Goal: Task Accomplishment & Management: Manage account settings

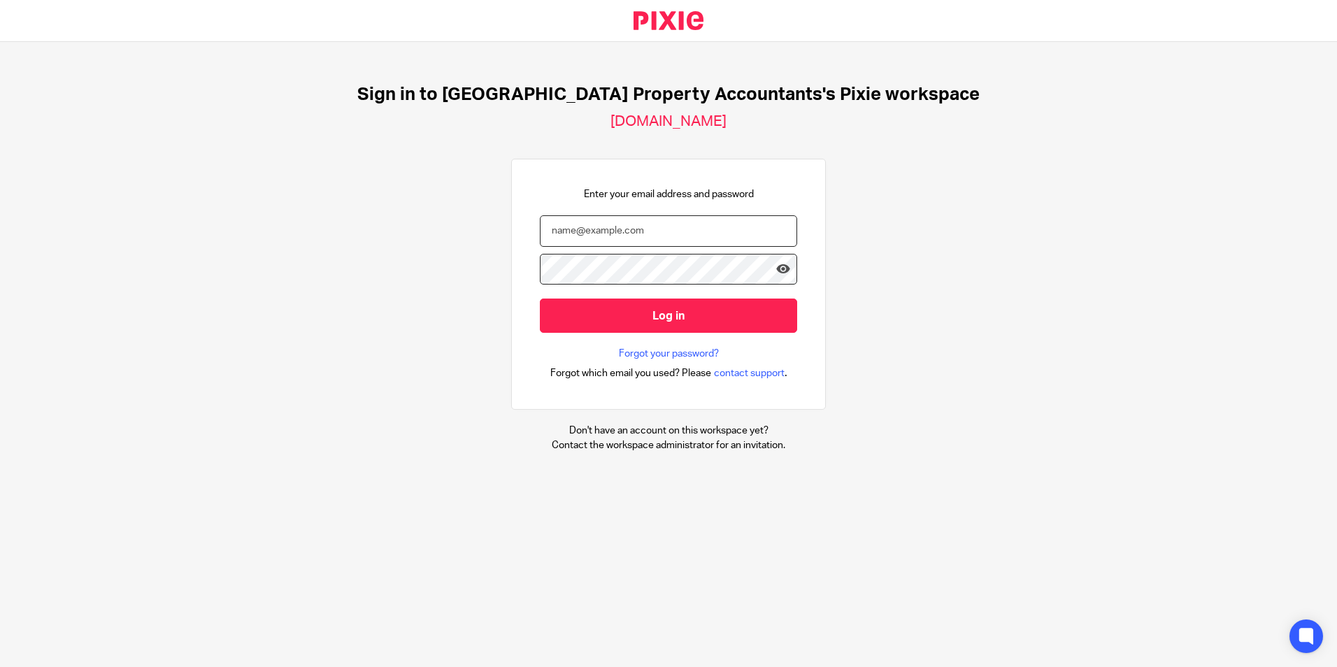
type input "anish.s@ukpa.co.uk"
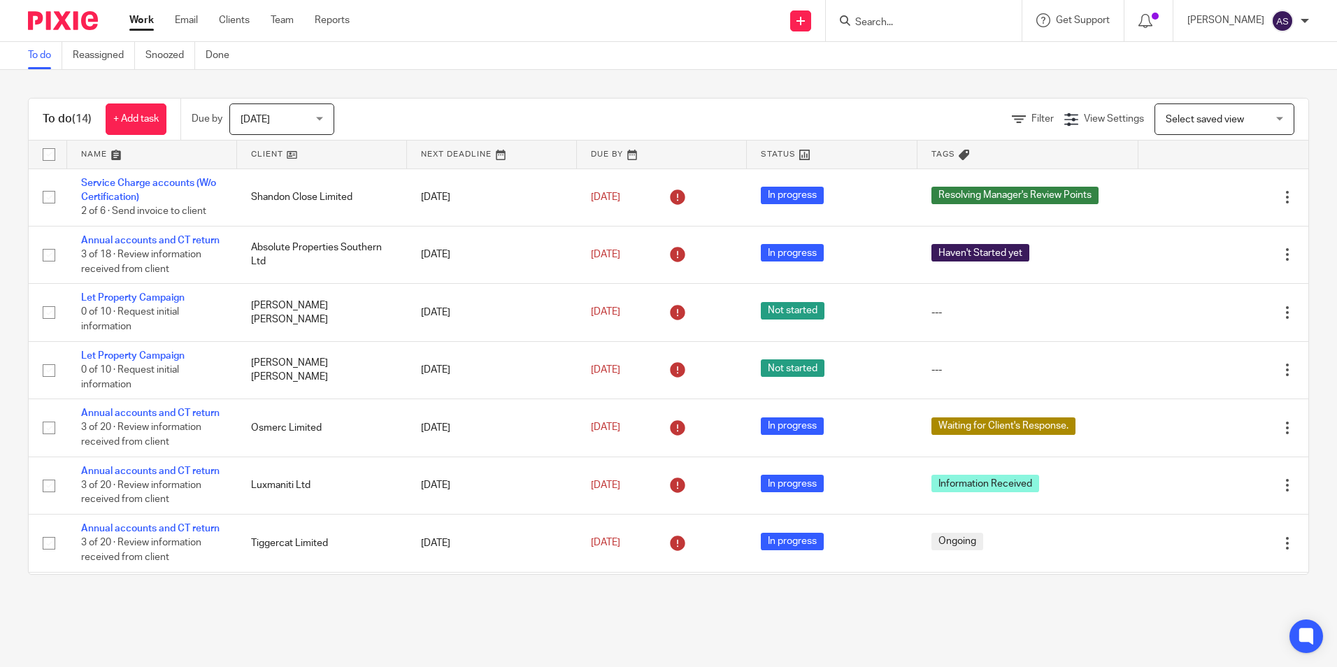
click at [289, 117] on span "[DATE]" at bounding box center [277, 118] width 74 height 29
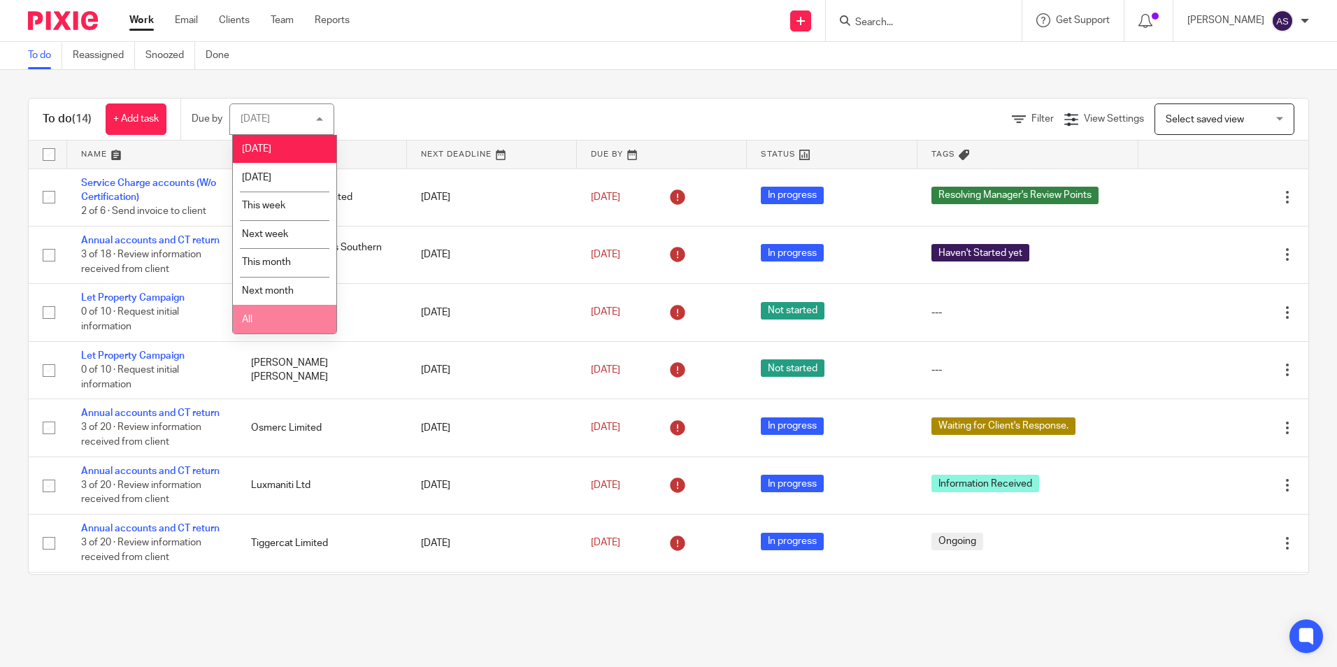
click at [296, 322] on li "All" at bounding box center [284, 319] width 103 height 29
